Goal: Task Accomplishment & Management: Use online tool/utility

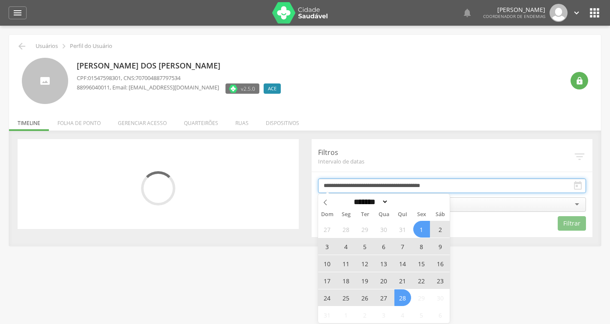
click at [452, 185] on input "**********" at bounding box center [452, 186] width 268 height 15
click at [401, 296] on span "28" at bounding box center [402, 298] width 17 height 17
type input "**********"
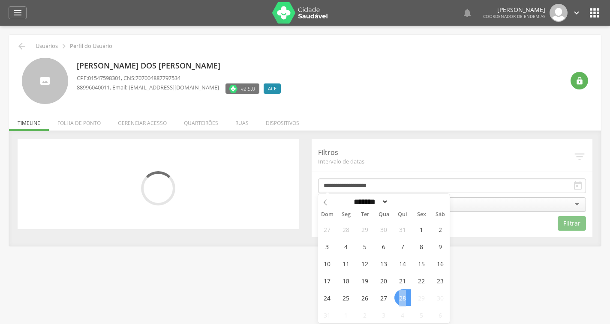
click at [401, 296] on span "28" at bounding box center [402, 298] width 17 height 17
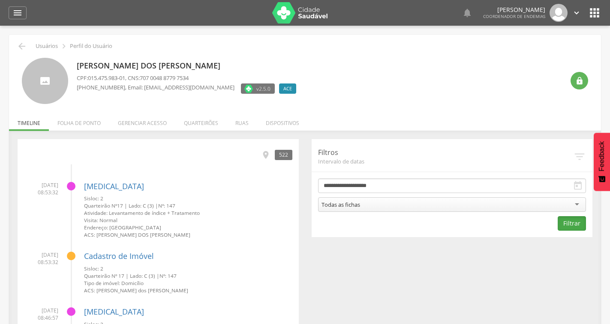
click at [575, 224] on button "Filtrar" at bounding box center [571, 223] width 28 height 15
click at [285, 155] on div "64" at bounding box center [285, 155] width 15 height 10
click at [271, 155] on icon "" at bounding box center [268, 154] width 9 height 9
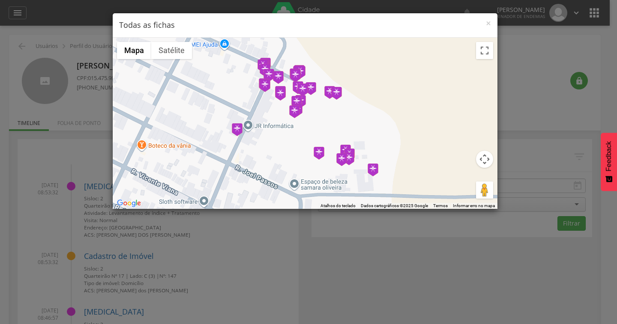
click at [485, 159] on button "Controles da câmera no mapa" at bounding box center [484, 159] width 17 height 17
click at [484, 59] on div at bounding box center [305, 123] width 385 height 171
click at [486, 49] on button "Ativar a visualização em tela cheia" at bounding box center [484, 50] width 17 height 17
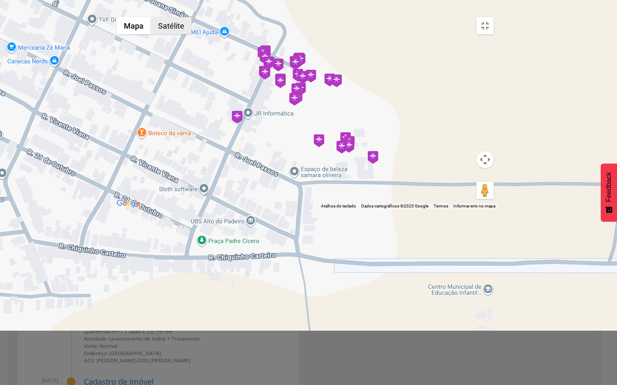
click at [151, 17] on button "Satélite" at bounding box center [171, 25] width 41 height 17
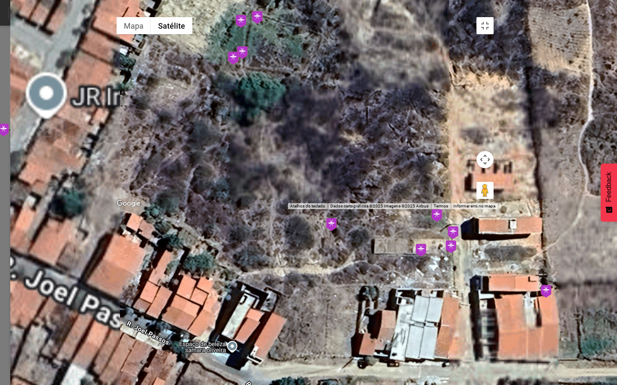
drag, startPoint x: 287, startPoint y: 157, endPoint x: 511, endPoint y: 285, distance: 257.5
click at [498, 209] on div at bounding box center [304, 111] width 385 height 197
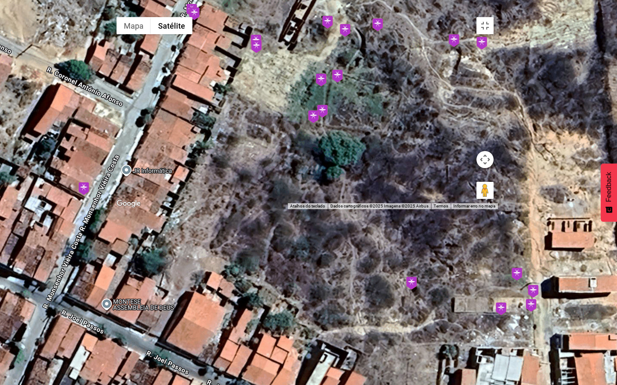
drag, startPoint x: 315, startPoint y: 184, endPoint x: 384, endPoint y: 234, distance: 85.5
click at [384, 209] on div at bounding box center [304, 111] width 385 height 197
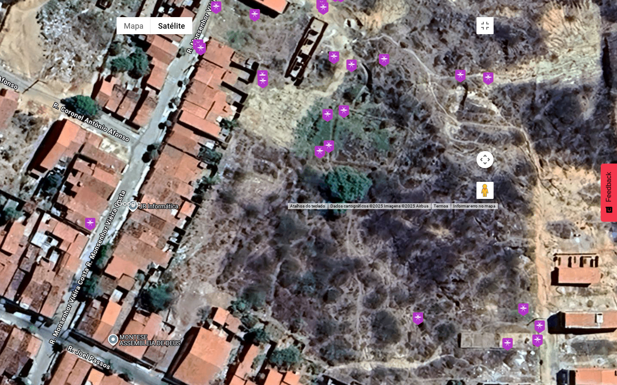
drag, startPoint x: 374, startPoint y: 201, endPoint x: 368, endPoint y: 220, distance: 19.7
click at [368, 209] on div at bounding box center [304, 111] width 385 height 197
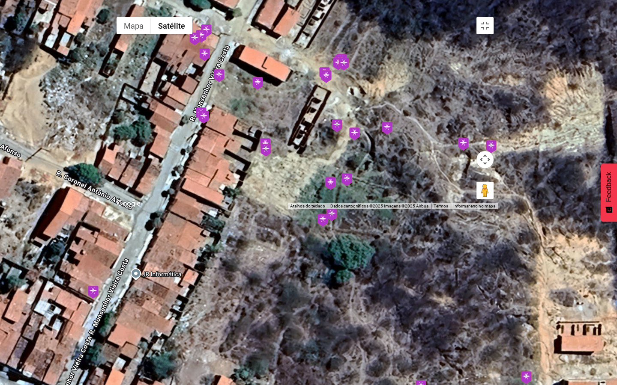
drag, startPoint x: 300, startPoint y: 120, endPoint x: 305, endPoint y: 188, distance: 68.7
click at [305, 188] on div at bounding box center [304, 111] width 385 height 197
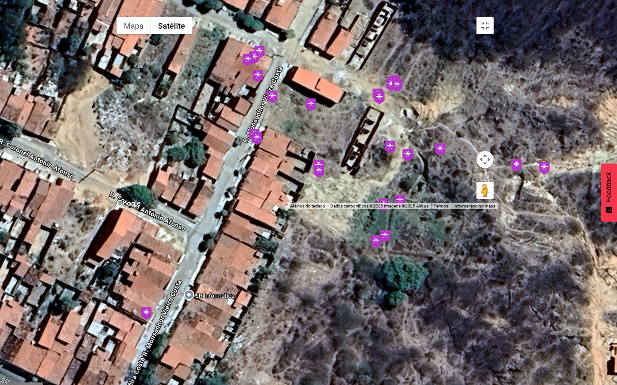
drag, startPoint x: 246, startPoint y: 248, endPoint x: 277, endPoint y: 261, distance: 33.8
click at [277, 209] on div at bounding box center [304, 111] width 385 height 197
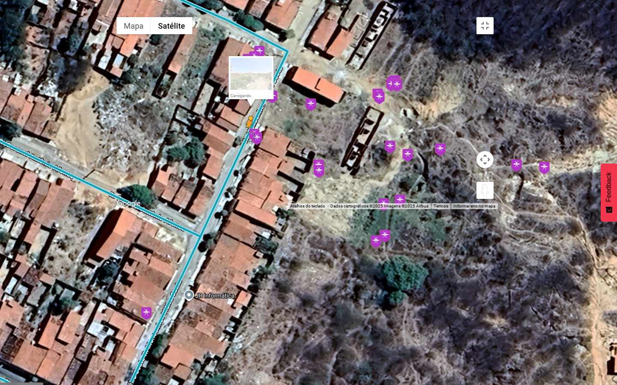
drag, startPoint x: 603, startPoint y: 362, endPoint x: 252, endPoint y: 218, distance: 379.3
click at [252, 209] on div "Pressione as teclas Alt + Enter para ativar o recurso de arrastar com o teclado…" at bounding box center [304, 111] width 385 height 197
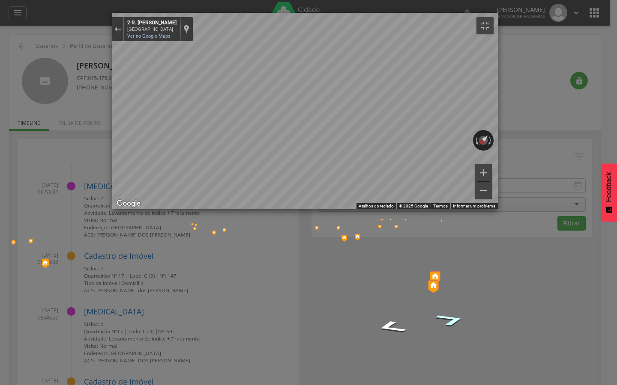
drag, startPoint x: 293, startPoint y: 312, endPoint x: 344, endPoint y: 307, distance: 51.6
click at [344, 307] on icon "Mapa" at bounding box center [420, 205] width 617 height 385
click at [492, 199] on button "Diminuir o zoom" at bounding box center [483, 190] width 17 height 17
click at [127, 33] on link "Ver no Google Maps" at bounding box center [148, 36] width 43 height 6
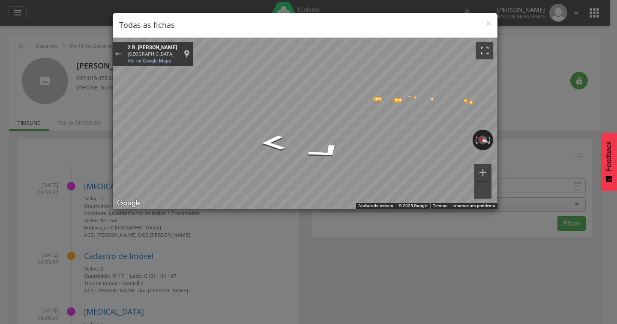
click at [485, 52] on button "Ativar a visualização em tela cheia" at bounding box center [484, 50] width 17 height 17
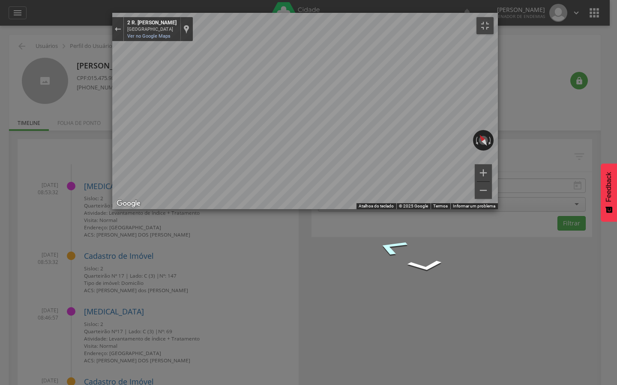
click at [363, 235] on icon "Ir para o noroeste, R. Vereador Francisco Chagas Aquino" at bounding box center [391, 247] width 57 height 25
click at [448, 124] on img "Mapa" at bounding box center [449, 125] width 3 height 3
click at [414, 127] on img "Mapa" at bounding box center [416, 130] width 5 height 6
click at [493, 17] on button "Ativar a visualização em tela cheia" at bounding box center [484, 25] width 17 height 17
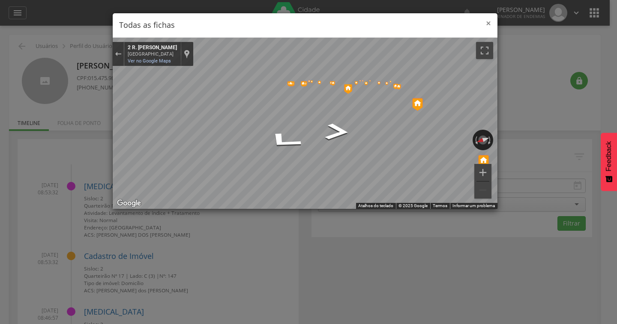
click at [489, 23] on span "×" at bounding box center [488, 23] width 5 height 12
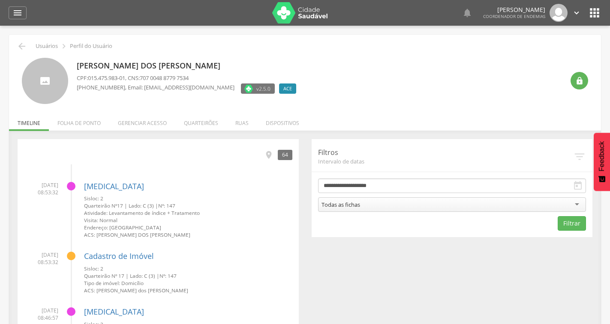
click at [263, 153] on div " Ver no mapa 64" at bounding box center [158, 155] width 268 height 18
click at [272, 156] on icon "" at bounding box center [268, 154] width 9 height 9
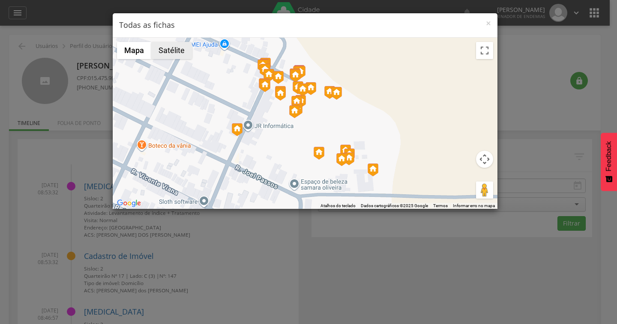
click at [167, 52] on button "Satélite" at bounding box center [171, 50] width 41 height 17
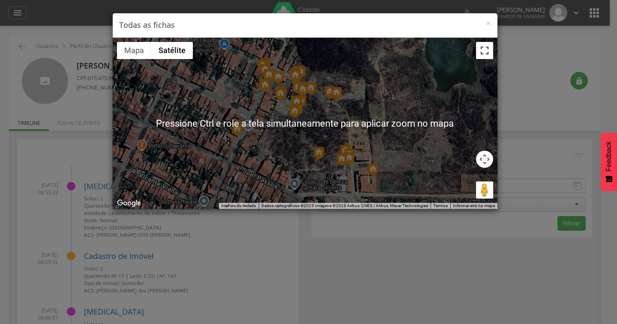
click at [482, 49] on button "Ativar a visualização em tela cheia" at bounding box center [484, 50] width 17 height 17
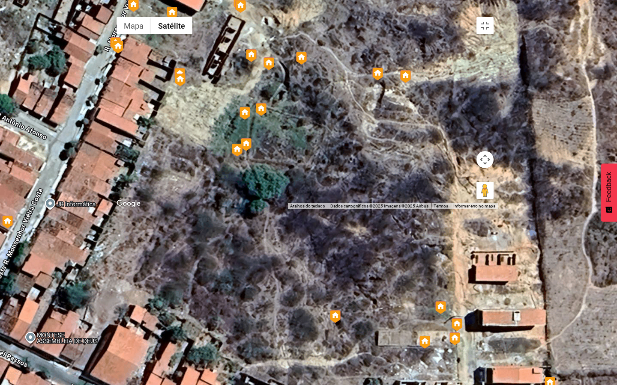
drag, startPoint x: 284, startPoint y: 213, endPoint x: 439, endPoint y: 276, distance: 166.4
click at [439, 209] on div at bounding box center [304, 111] width 385 height 197
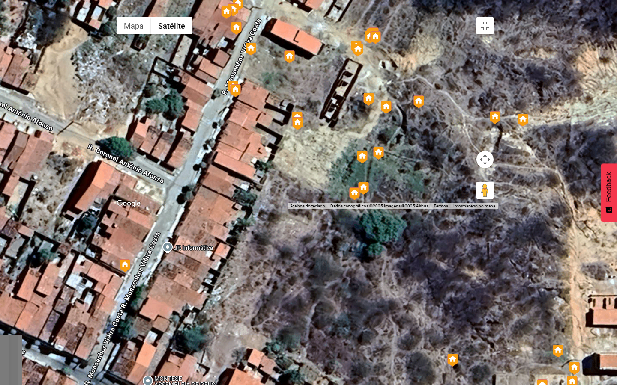
drag, startPoint x: 375, startPoint y: 240, endPoint x: 406, endPoint y: 253, distance: 33.2
click at [406, 209] on div at bounding box center [304, 111] width 385 height 197
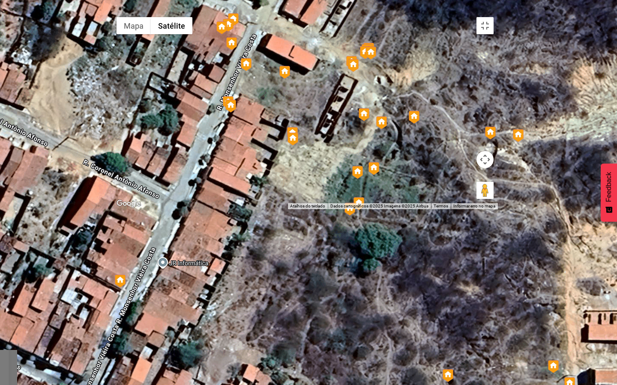
drag, startPoint x: 380, startPoint y: 216, endPoint x: 373, endPoint y: 235, distance: 20.1
click at [373, 209] on div at bounding box center [304, 111] width 385 height 197
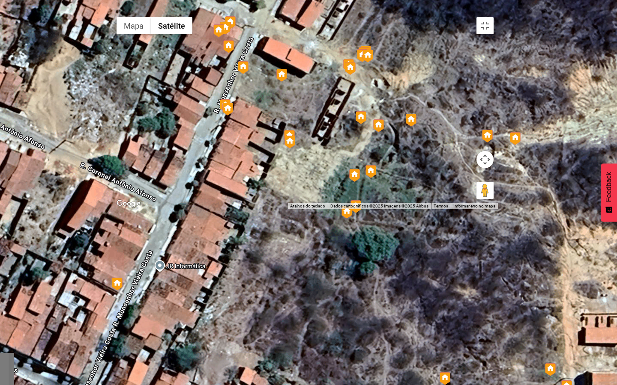
drag, startPoint x: 353, startPoint y: 199, endPoint x: 339, endPoint y: 197, distance: 14.8
click at [339, 197] on div at bounding box center [304, 111] width 385 height 197
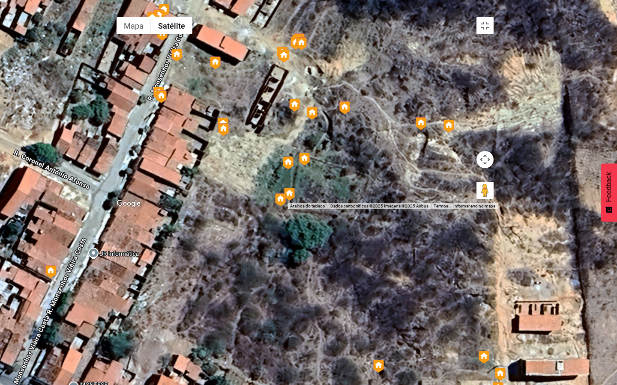
drag, startPoint x: 329, startPoint y: 195, endPoint x: 287, endPoint y: 186, distance: 43.3
click at [287, 186] on div at bounding box center [304, 111] width 385 height 197
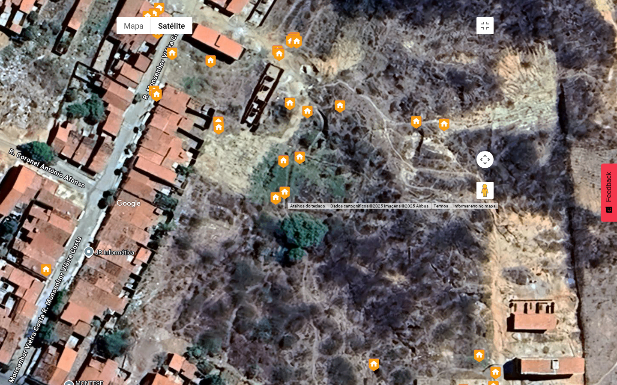
click at [290, 111] on img at bounding box center [289, 104] width 11 height 13
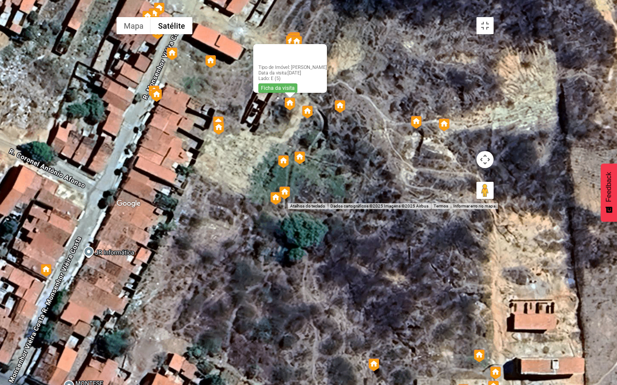
click at [310, 119] on img at bounding box center [307, 112] width 11 height 13
click at [307, 101] on link "Ficha da visita" at bounding box center [295, 96] width 39 height 9
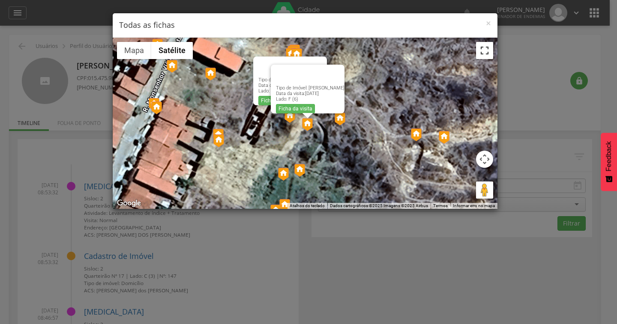
click at [483, 50] on button "Ativar a visualização em tela cheia" at bounding box center [484, 50] width 17 height 17
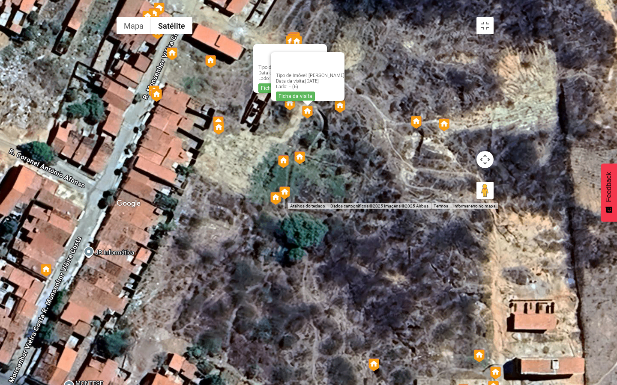
click at [407, 157] on div "Tipo de Imóvel: Terreno baldio Data da visita: 28/08/2025 Lado: E (5) Ficha da …" at bounding box center [304, 111] width 385 height 197
click at [222, 129] on img at bounding box center [218, 123] width 11 height 13
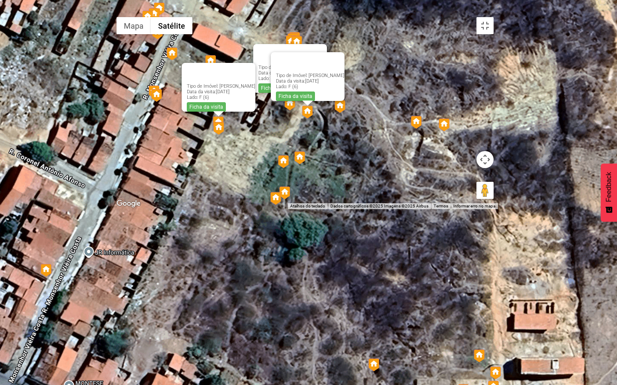
click at [222, 135] on img at bounding box center [218, 128] width 11 height 13
click at [239, 209] on div "Tipo de Imóvel: Terreno baldio Data da visita: 28/08/2025 Lado: E (5) Ficha da …" at bounding box center [304, 111] width 385 height 197
click at [195, 115] on div "Tipo de Imóvel: Terreno baldio Data da visita: 28/08/2025 Lado: E (5) Ficha da …" at bounding box center [304, 111] width 385 height 197
click at [220, 123] on div at bounding box center [218, 119] width 11 height 5
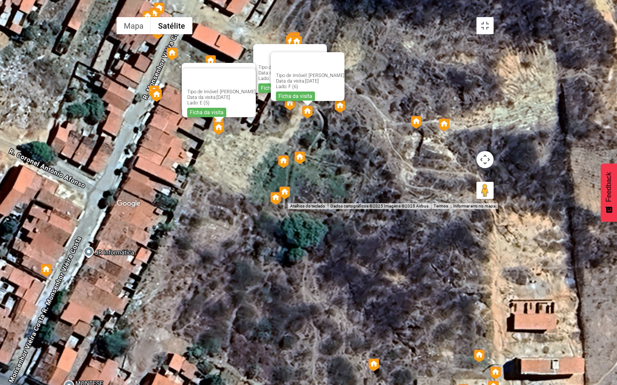
click at [224, 135] on img at bounding box center [218, 128] width 11 height 13
click at [284, 168] on img at bounding box center [283, 161] width 11 height 13
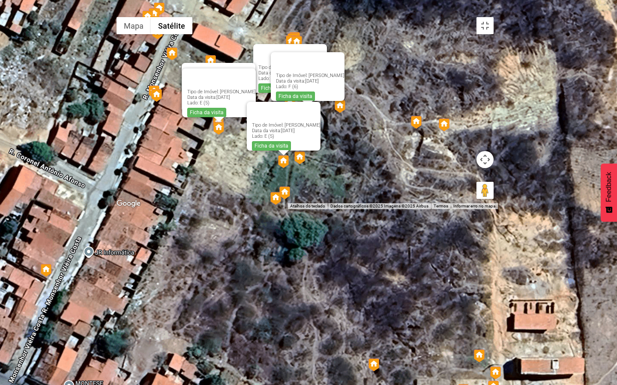
click at [302, 164] on img at bounding box center [299, 158] width 11 height 13
click at [289, 200] on img at bounding box center [284, 193] width 11 height 13
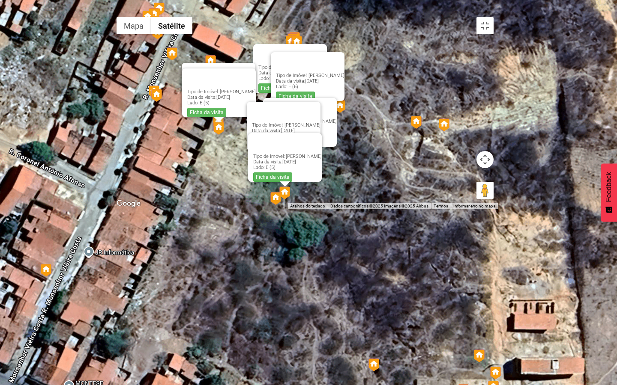
click at [280, 205] on img at bounding box center [275, 198] width 11 height 13
click at [366, 208] on div "Tipo de Imóvel: Terreno baldio Data da visita: 28/08/2025 Lado: E (5) Ficha da …" at bounding box center [304, 111] width 385 height 197
click at [341, 209] on div "Tipo de Imóvel: Terreno baldio Data da visita: 28/08/2025 Lado: E (5) Ficha da …" at bounding box center [304, 111] width 385 height 197
click at [276, 123] on div at bounding box center [276, 112] width 48 height 21
click at [226, 209] on div "Tipo de Imóvel: Terreno baldio Data da visita: 28/08/2025 Lado: E (5) Ficha da …" at bounding box center [304, 111] width 385 height 197
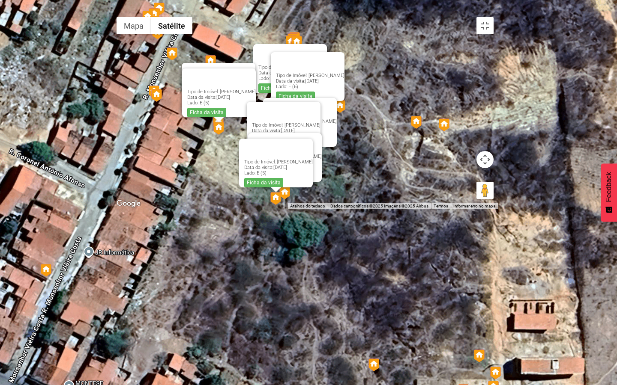
click at [228, 209] on div "Tipo de Imóvel: Terreno baldio Data da visita: 28/08/2025 Lado: E (5) Ficha da …" at bounding box center [304, 111] width 385 height 197
click at [229, 209] on div "Tipo de Imóvel: Terreno baldio Data da visita: 28/08/2025 Lado: E (5) Ficha da …" at bounding box center [304, 111] width 385 height 197
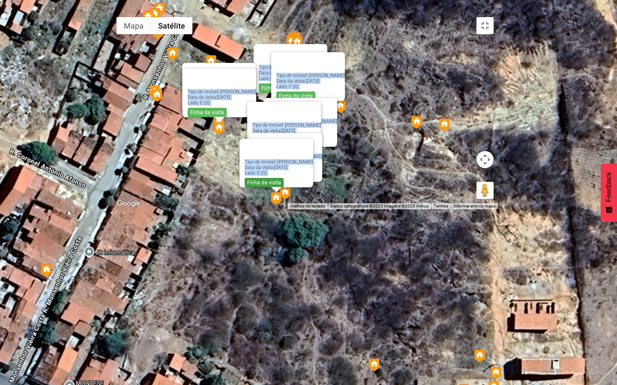
drag, startPoint x: 229, startPoint y: 230, endPoint x: 254, endPoint y: 258, distance: 37.0
click at [254, 209] on div "Tipo de Imóvel: Terreno baldio Data da visita: 28/08/2025 Lado: E (5) Ficha da …" at bounding box center [304, 111] width 385 height 197
click at [227, 209] on div "Tipo de Imóvel: Terreno baldio Data da visita: 28/08/2025 Lado: E (5) Ficha da …" at bounding box center [304, 111] width 385 height 197
click at [493, 17] on button "Ativar a visualização em tela cheia" at bounding box center [484, 25] width 17 height 17
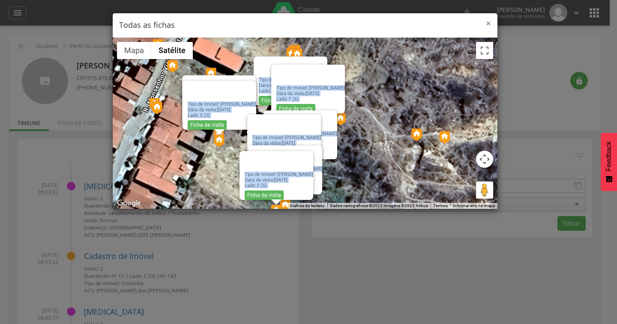
click at [487, 24] on span "×" at bounding box center [488, 23] width 5 height 12
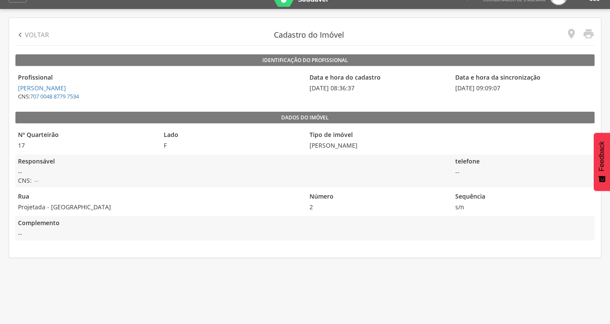
scroll to position [26, 0]
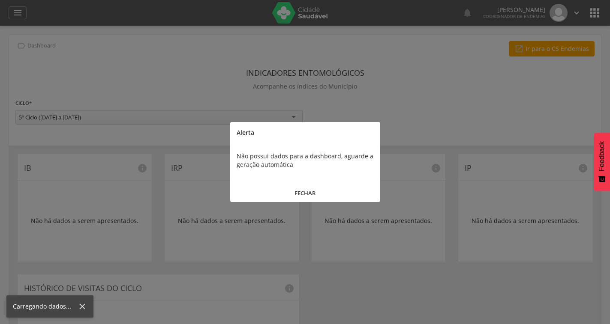
click at [308, 188] on button "FECHAR" at bounding box center [305, 193] width 150 height 18
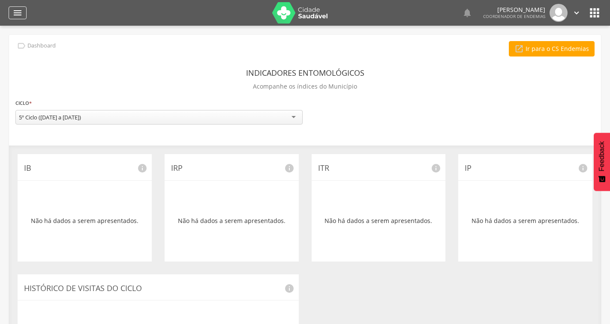
click at [22, 15] on icon "" at bounding box center [17, 13] width 10 height 10
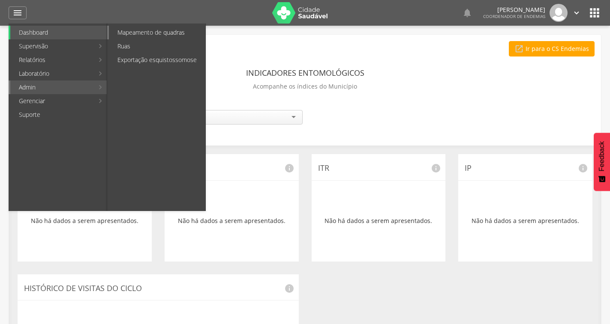
click at [140, 29] on link "Mapeamento de quadras" at bounding box center [157, 33] width 96 height 14
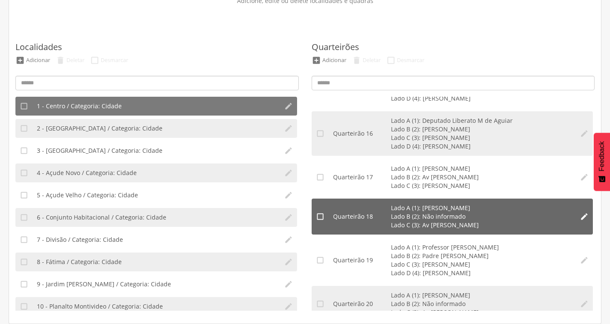
scroll to position [600, 0]
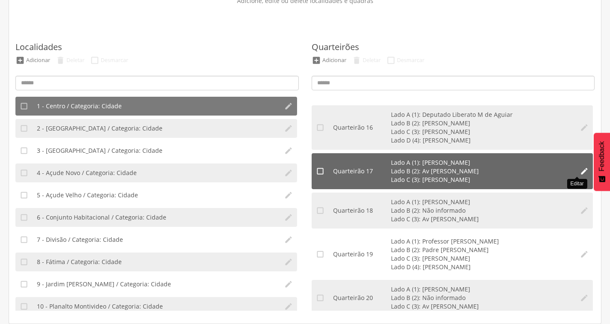
click at [580, 170] on icon "" at bounding box center [584, 171] width 9 height 9
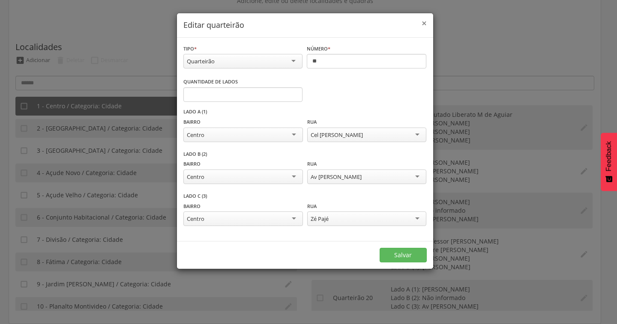
click at [424, 21] on span "×" at bounding box center [423, 23] width 5 height 12
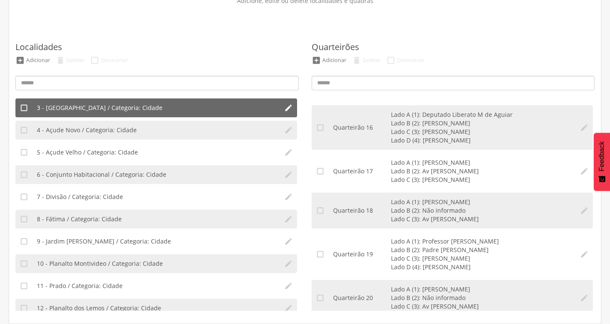
scroll to position [0, 0]
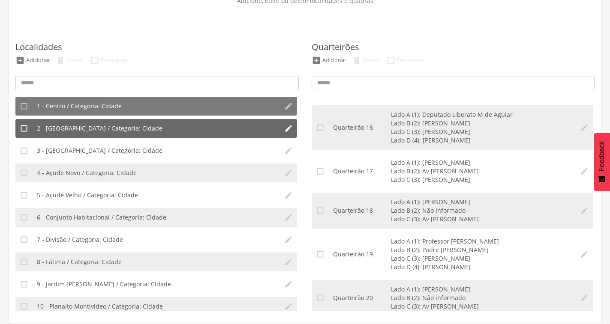
click at [92, 128] on span "2 - [GEOGRAPHIC_DATA] / Categoria: Cidade" at bounding box center [100, 128] width 126 height 9
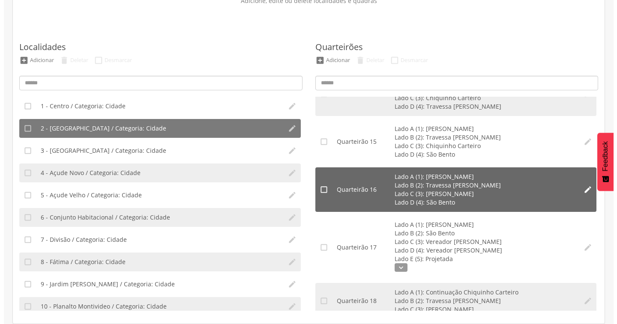
scroll to position [728, 0]
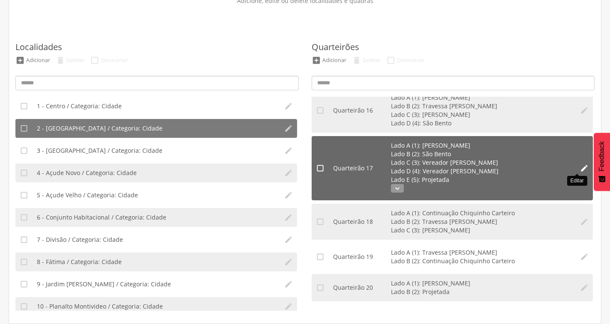
click at [580, 170] on icon "" at bounding box center [584, 168] width 9 height 9
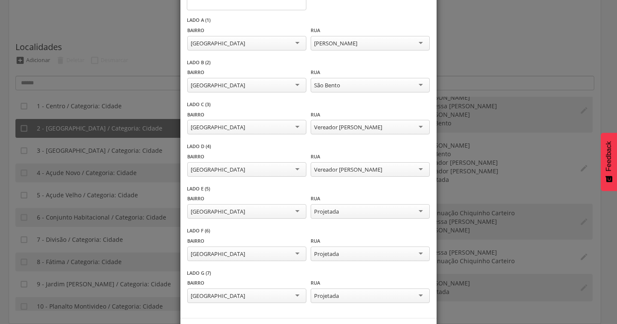
scroll to position [41, 0]
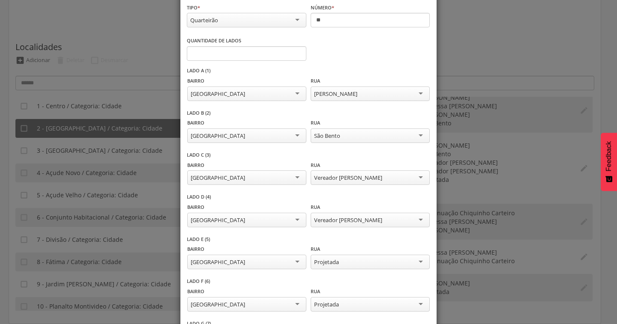
click at [371, 139] on div "São Bento" at bounding box center [370, 135] width 119 height 15
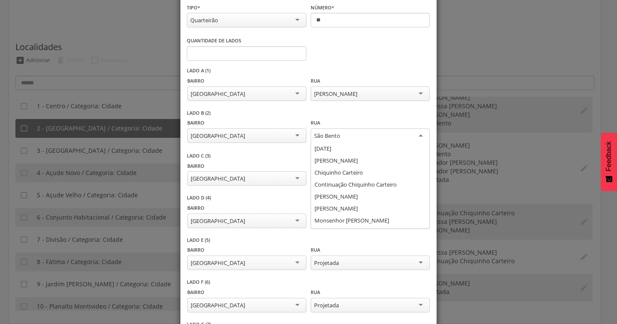
scroll to position [58, 0]
click at [380, 112] on div "**********" at bounding box center [308, 131] width 243 height 43
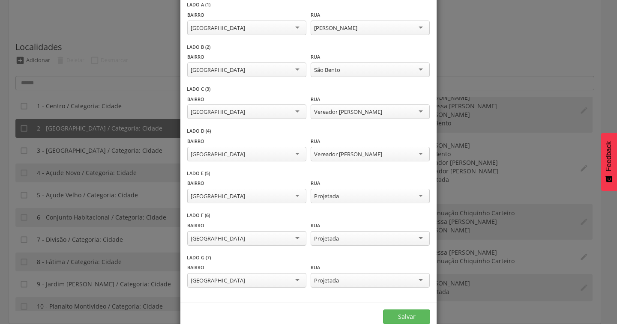
scroll to position [127, 0]
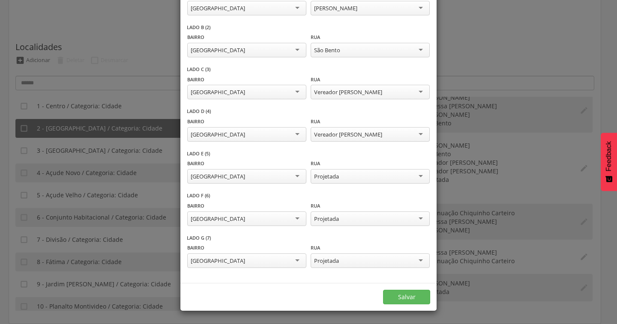
click at [370, 128] on div "Vereador [PERSON_NAME]" at bounding box center [370, 134] width 119 height 15
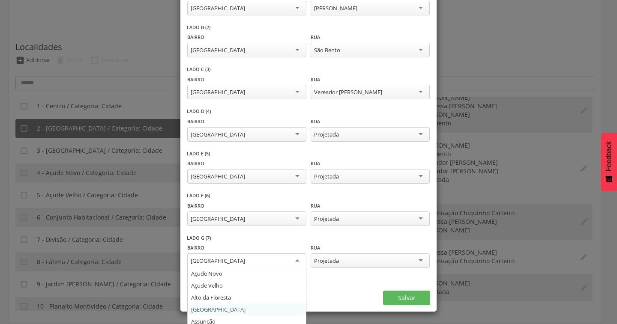
click at [281, 257] on div "[GEOGRAPHIC_DATA]" at bounding box center [246, 261] width 119 height 15
click at [394, 246] on div "Rua ********* Projetada [DATE] [PERSON_NAME] Continuação [PERSON_NAME] [PERSON_…" at bounding box center [370, 257] width 119 height 28
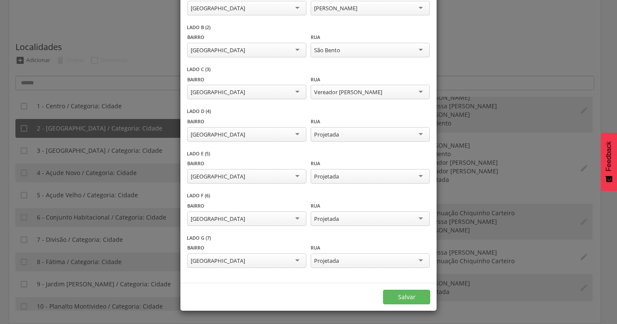
scroll to position [0, 0]
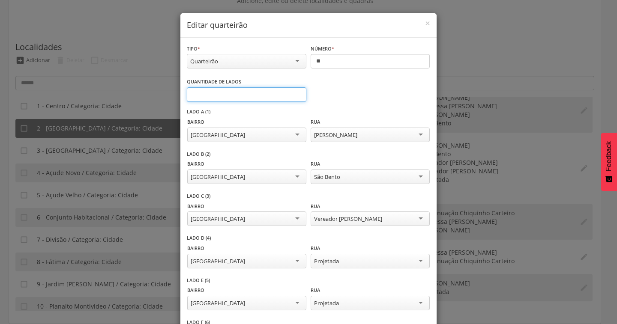
type input "*"
click at [293, 97] on input "*" at bounding box center [247, 94] width 120 height 15
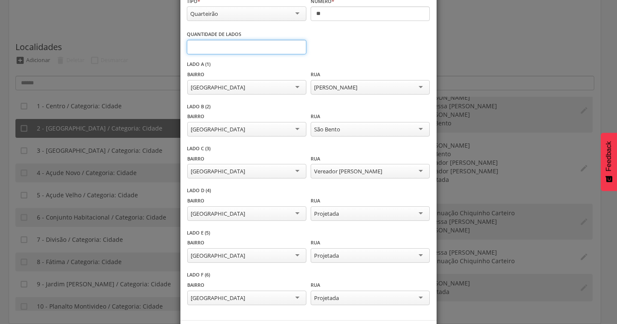
scroll to position [85, 0]
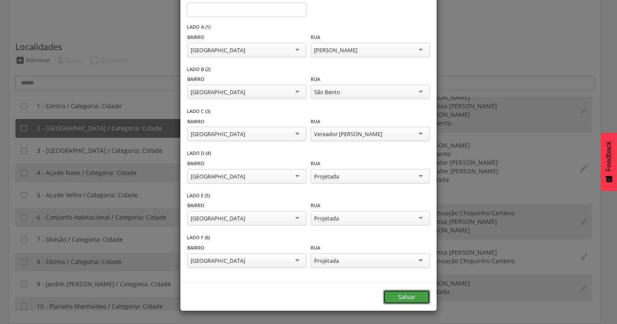
click at [400, 297] on button "Salvar" at bounding box center [406, 297] width 47 height 15
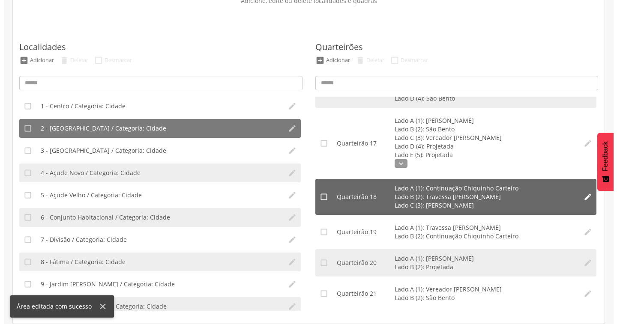
scroll to position [710, 0]
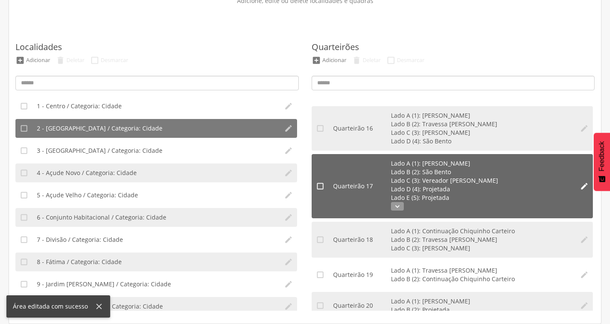
click at [397, 208] on icon "" at bounding box center [397, 206] width 13 height 9
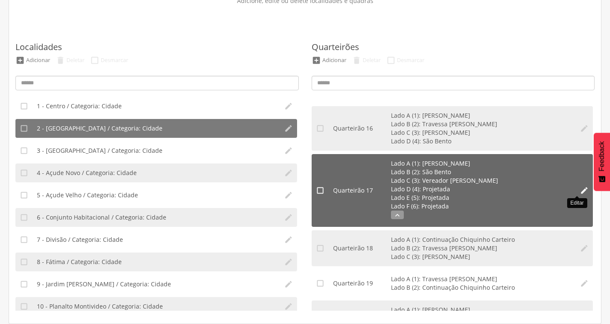
click at [580, 193] on icon "" at bounding box center [584, 190] width 9 height 9
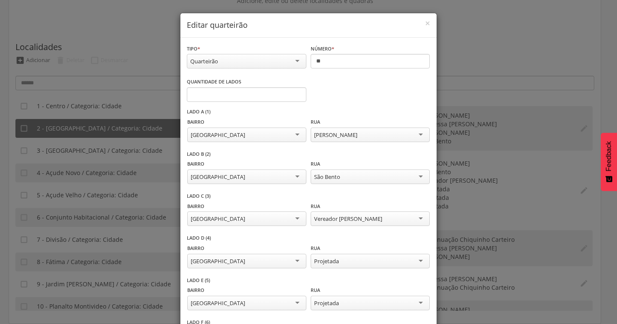
scroll to position [85, 0]
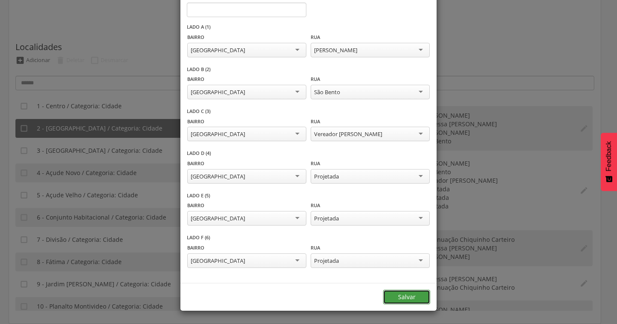
click at [404, 300] on button "Salvar" at bounding box center [406, 297] width 47 height 15
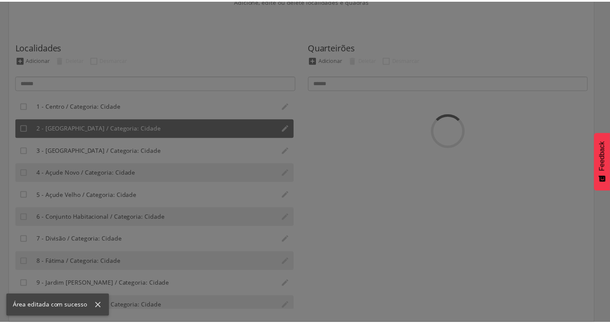
scroll to position [0, 0]
